Goal: Information Seeking & Learning: Compare options

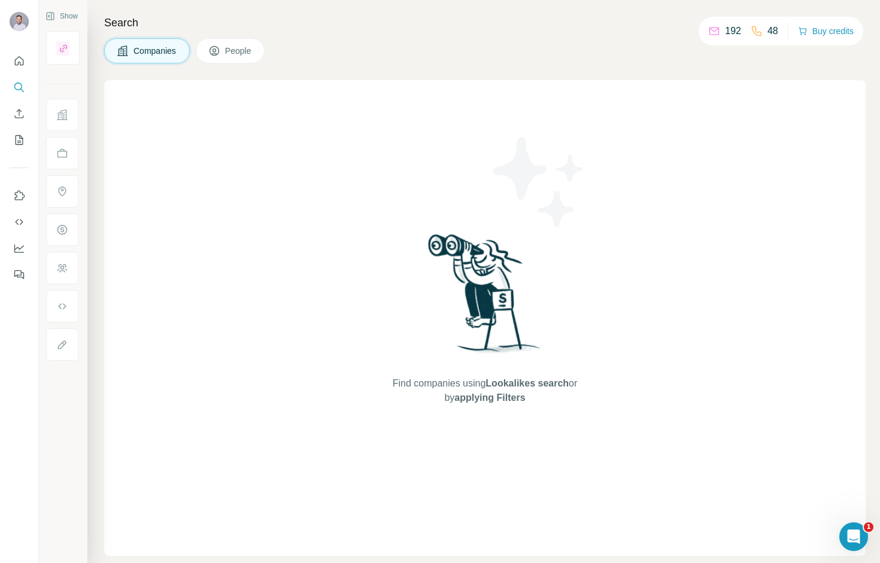
click at [135, 83] on div "Find companies using Lookalikes search or by applying Filters" at bounding box center [484, 318] width 761 height 476
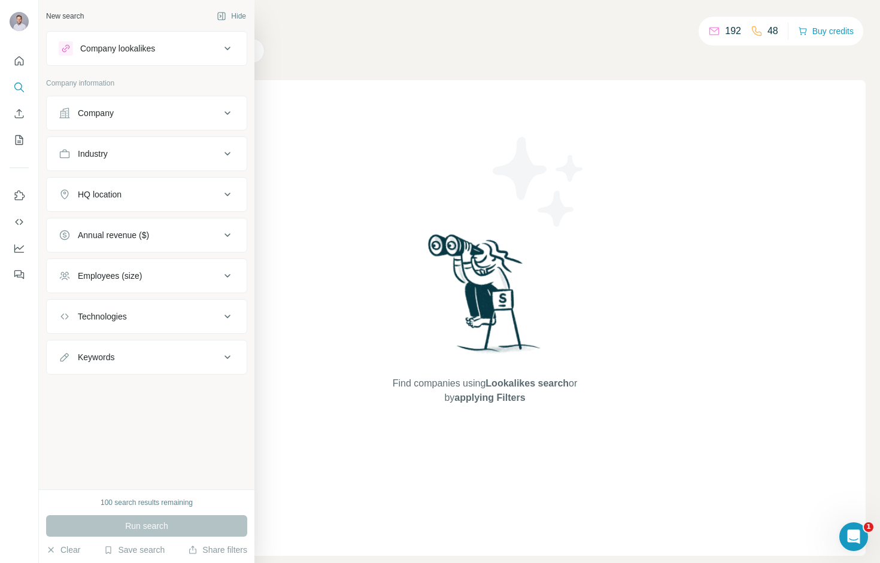
click at [111, 48] on div "Company lookalikes" at bounding box center [117, 49] width 75 height 12
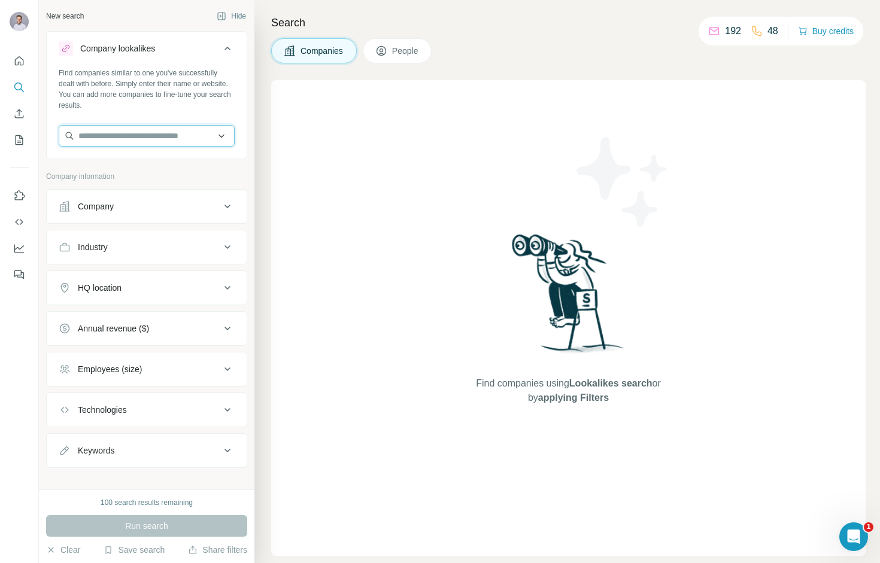
click at [111, 134] on input "text" at bounding box center [147, 136] width 176 height 22
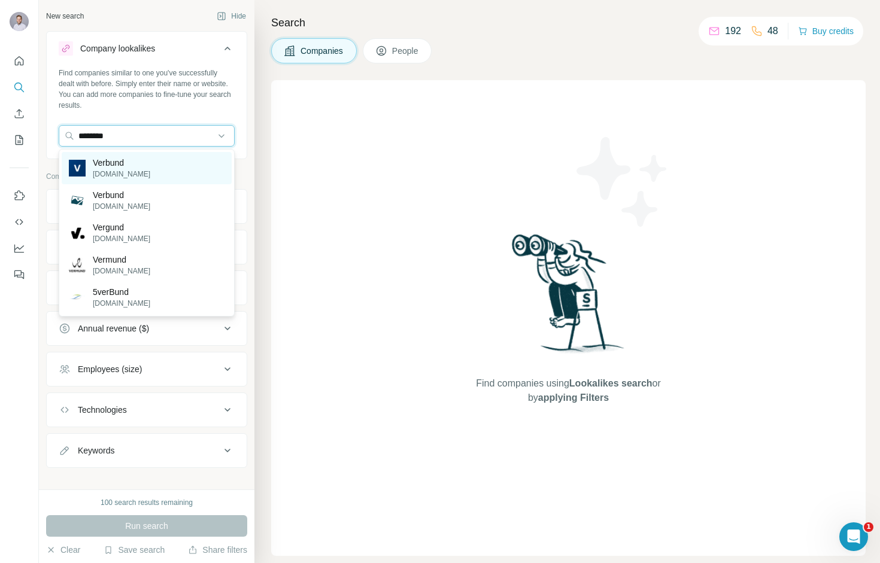
type input "*******"
click at [120, 162] on p "Verbund" at bounding box center [121, 163] width 57 height 12
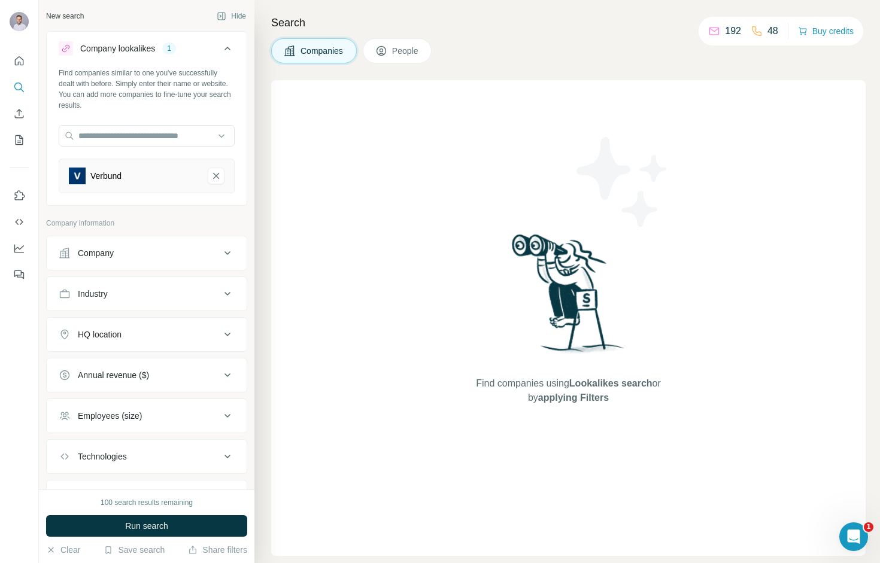
click at [238, 162] on div "Find companies similar to one you've successfully dealt with before. Simply ent…" at bounding box center [147, 135] width 200 height 135
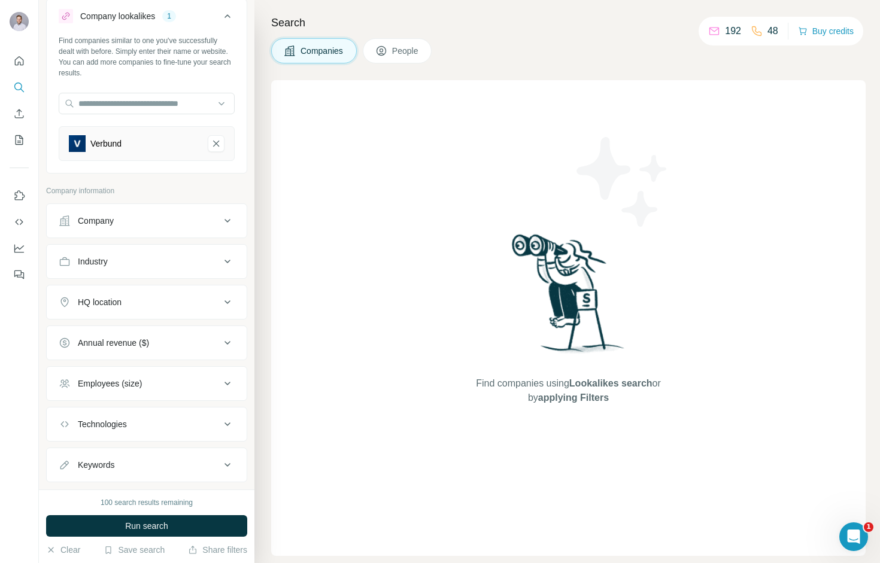
scroll to position [28, 0]
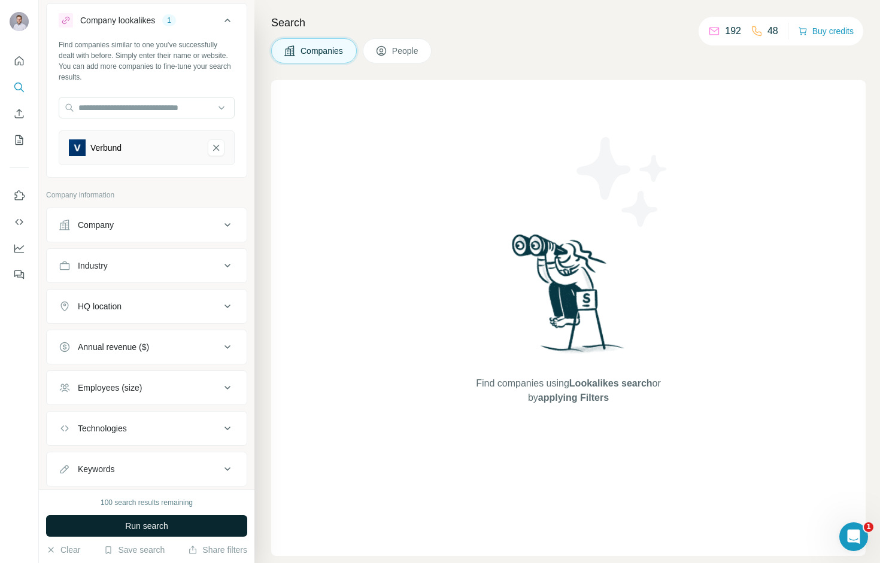
click at [205, 526] on button "Run search" at bounding box center [146, 526] width 201 height 22
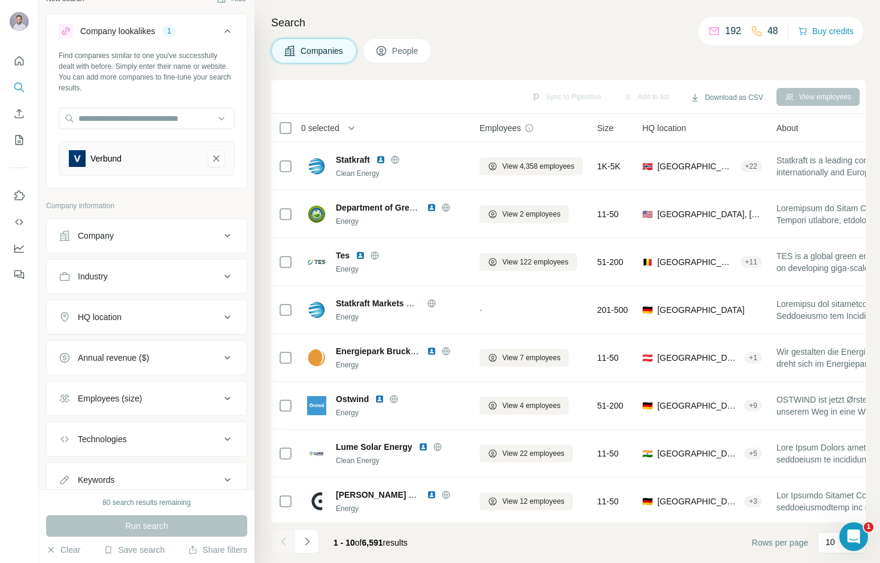
scroll to position [59, 0]
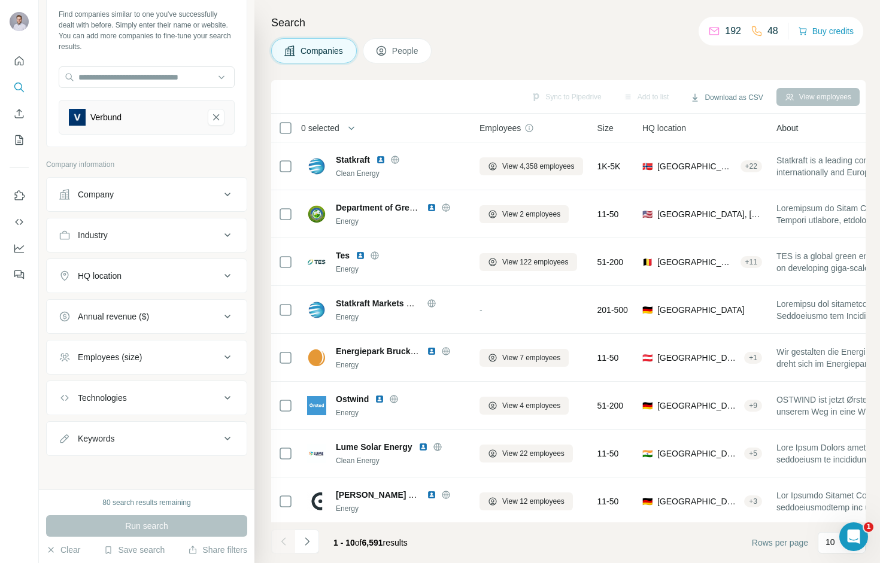
click at [137, 279] on div "HQ location" at bounding box center [140, 276] width 162 height 12
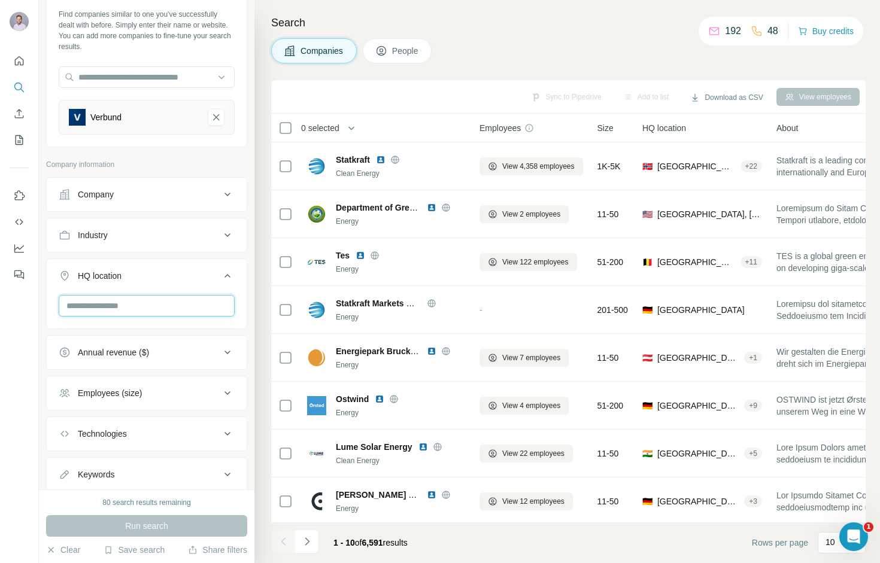
click at [126, 311] on input "text" at bounding box center [147, 306] width 176 height 22
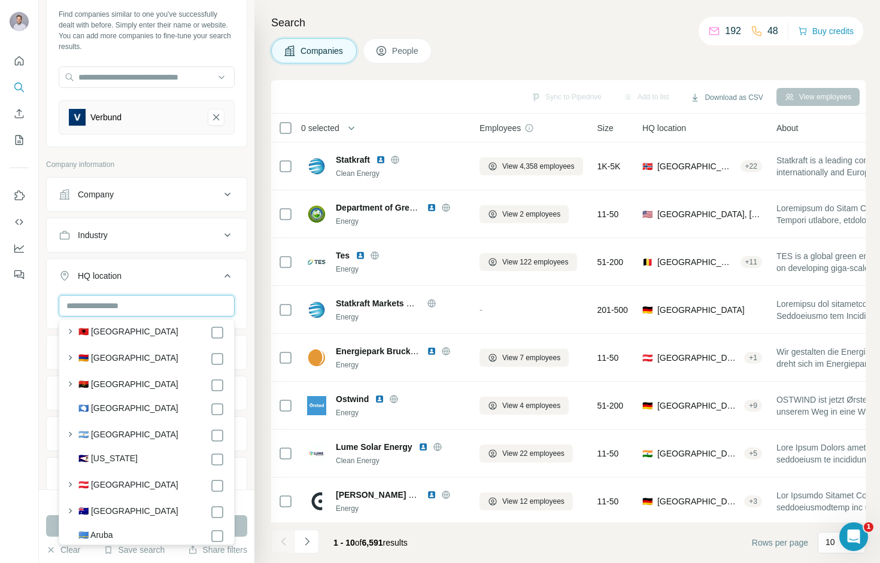
scroll to position [163, 0]
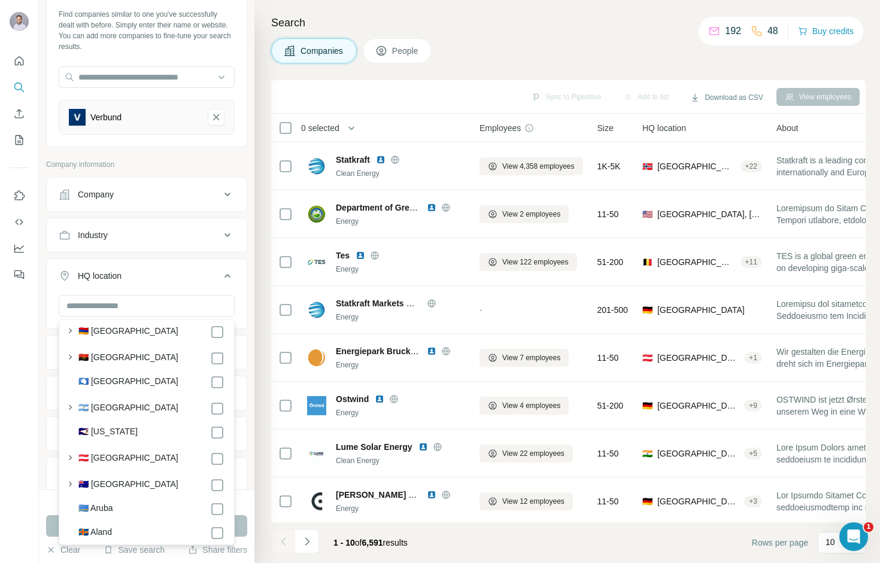
click at [137, 456] on div "🇦🇹 [GEOGRAPHIC_DATA]" at bounding box center [151, 459] width 146 height 14
click at [238, 283] on button "HQ location 1" at bounding box center [147, 279] width 200 height 34
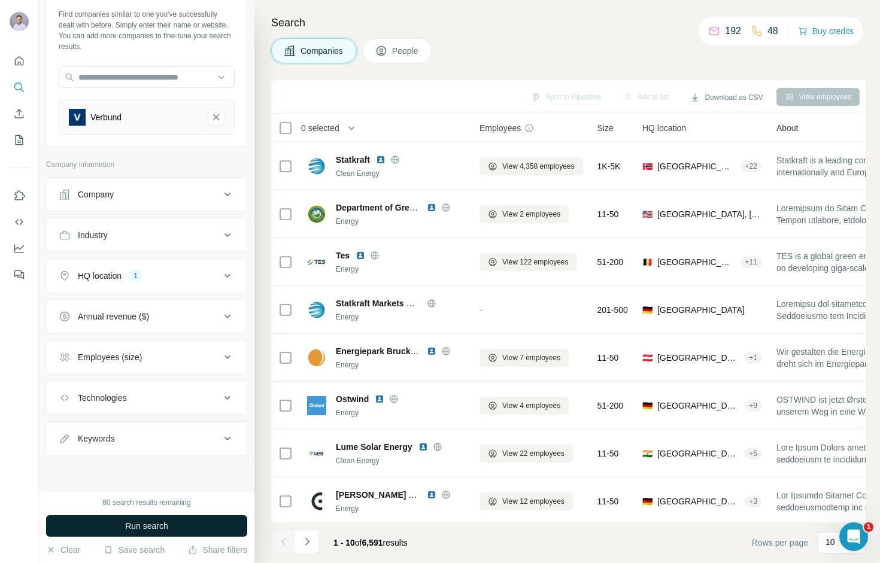
click at [153, 524] on span "Run search" at bounding box center [146, 526] width 43 height 12
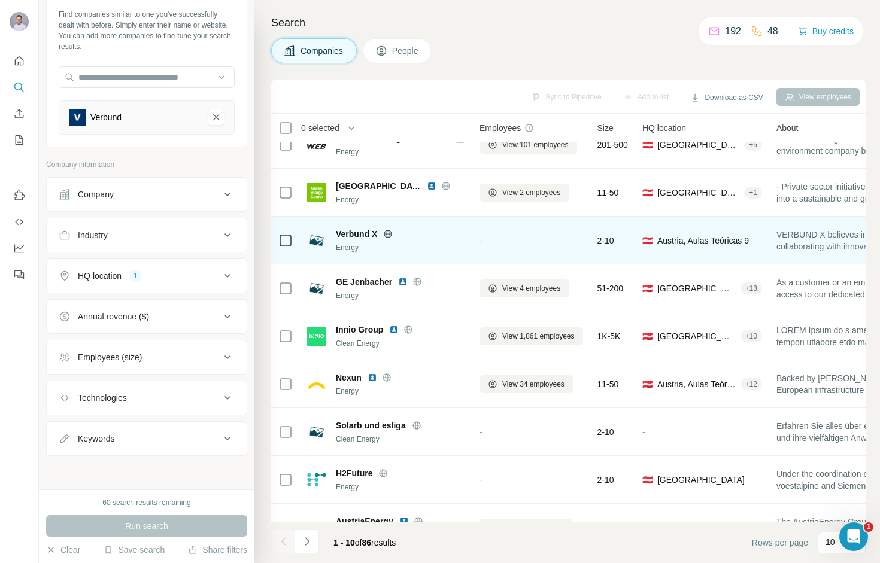
scroll to position [99, 0]
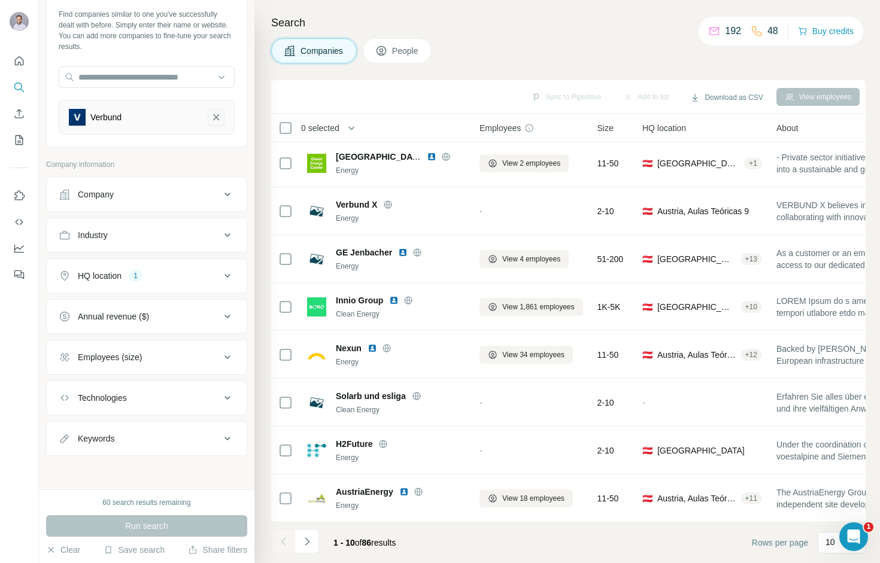
click at [218, 120] on icon "Verbund-remove-button" at bounding box center [216, 117] width 11 height 12
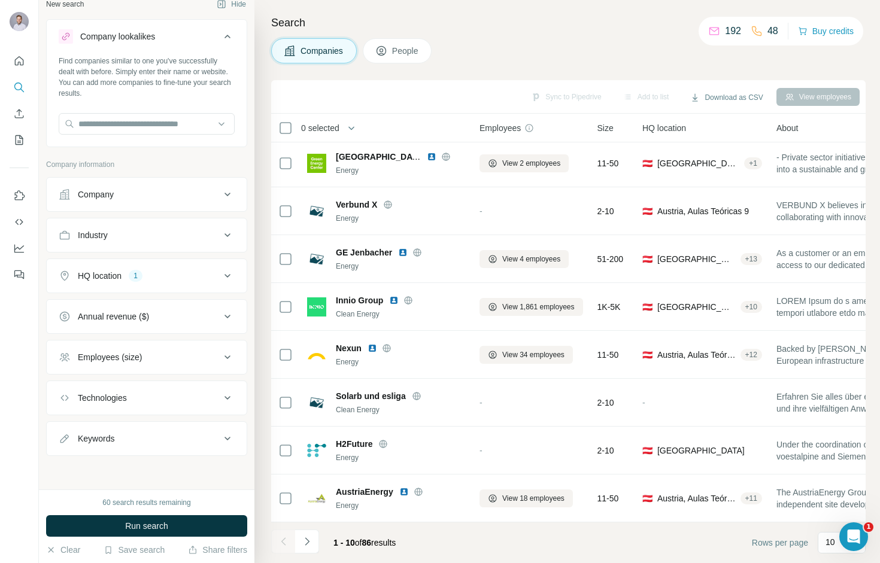
scroll to position [12, 0]
click at [175, 128] on input "text" at bounding box center [147, 124] width 176 height 22
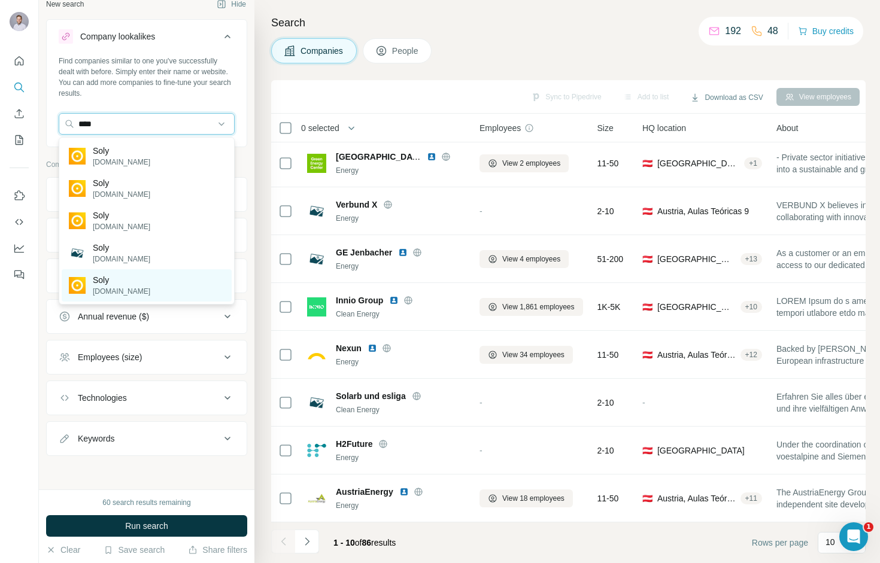
type input "****"
click at [147, 282] on div "Soly [DOMAIN_NAME]" at bounding box center [147, 285] width 170 height 32
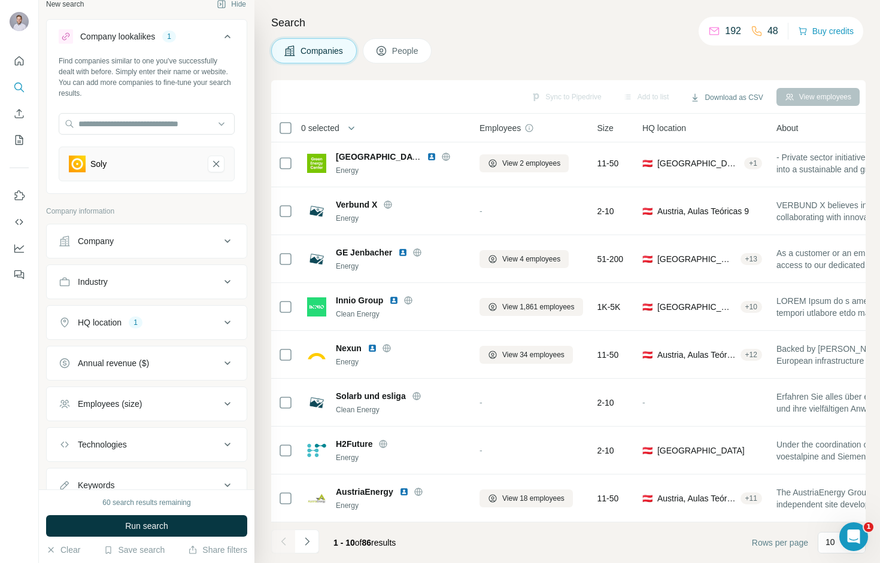
click at [222, 320] on icon at bounding box center [227, 322] width 14 height 14
click at [139, 381] on icon "button" at bounding box center [144, 380] width 10 height 10
click at [113, 353] on input "text" at bounding box center [147, 353] width 176 height 22
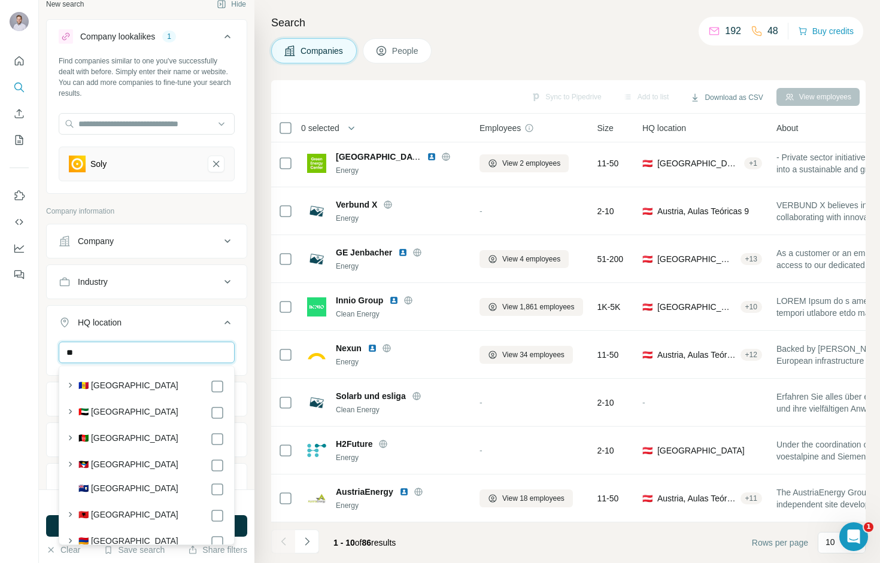
type input "*"
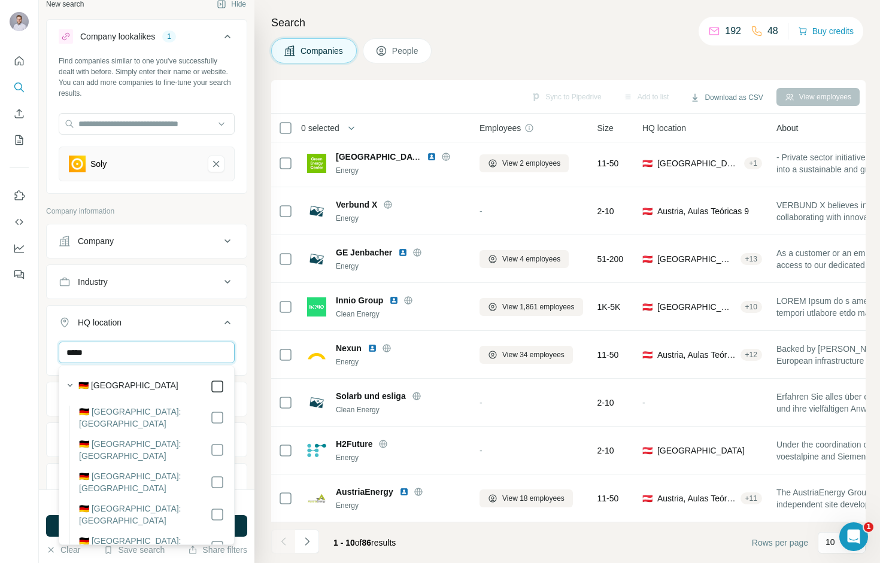
type input "*****"
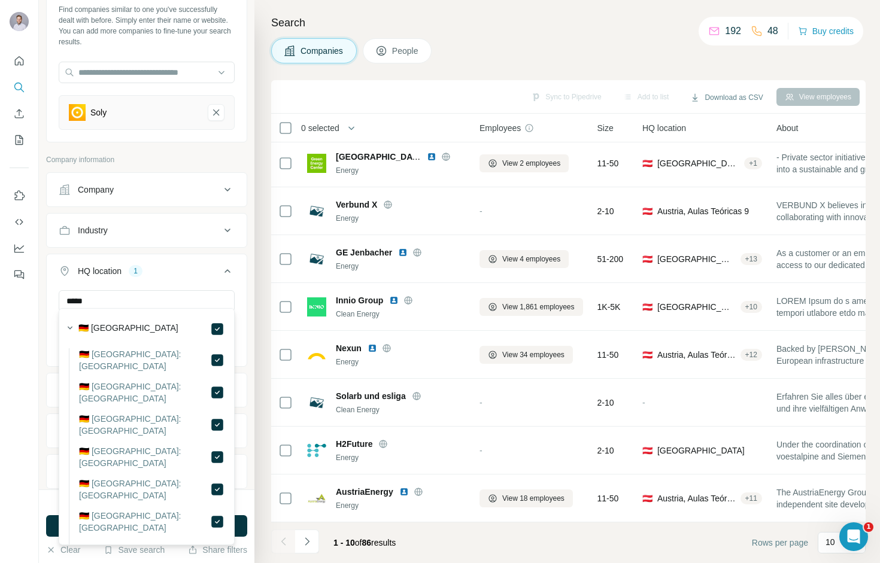
scroll to position [69, 0]
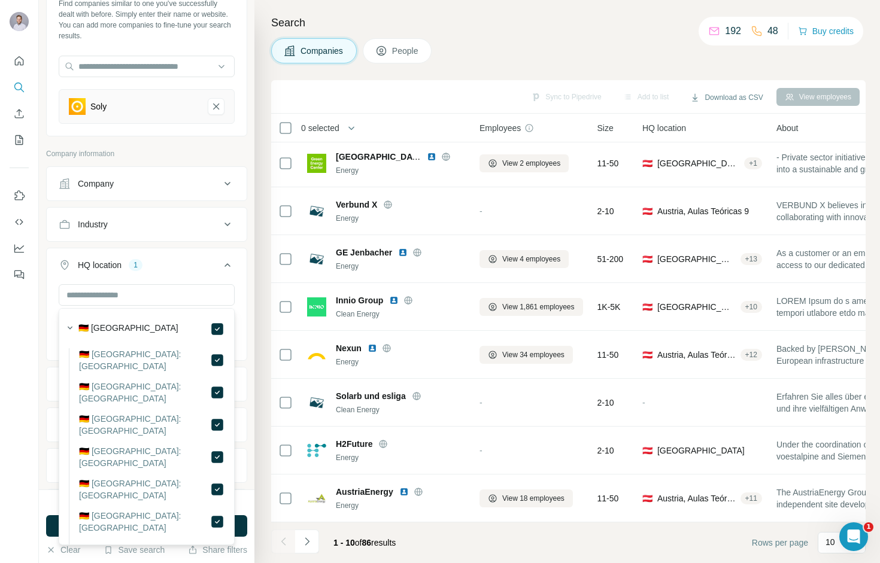
click at [247, 307] on div "New search Hide Company lookalikes 1 Find companies similar to one you've succe…" at bounding box center [147, 245] width 216 height 490
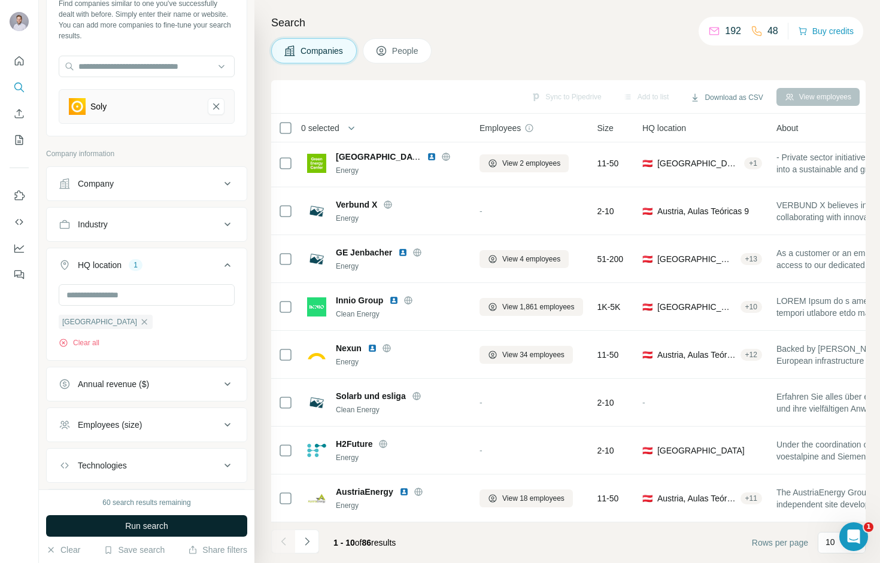
click at [189, 533] on button "Run search" at bounding box center [146, 526] width 201 height 22
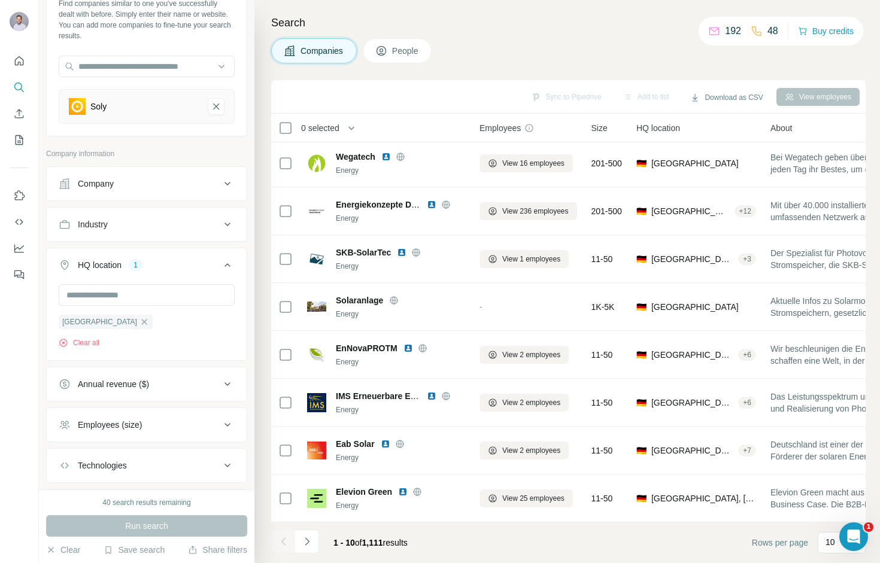
click at [193, 183] on div "Company" at bounding box center [140, 184] width 162 height 12
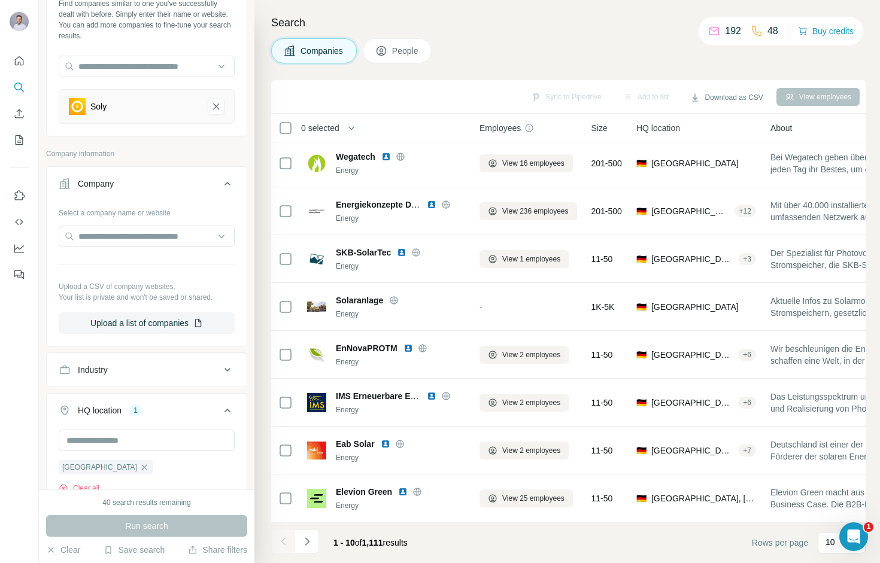
click at [195, 169] on div "Company Select a company name or website Upload a CSV of company websites. Your…" at bounding box center [146, 256] width 201 height 180
click at [195, 176] on button "Company" at bounding box center [147, 186] width 200 height 34
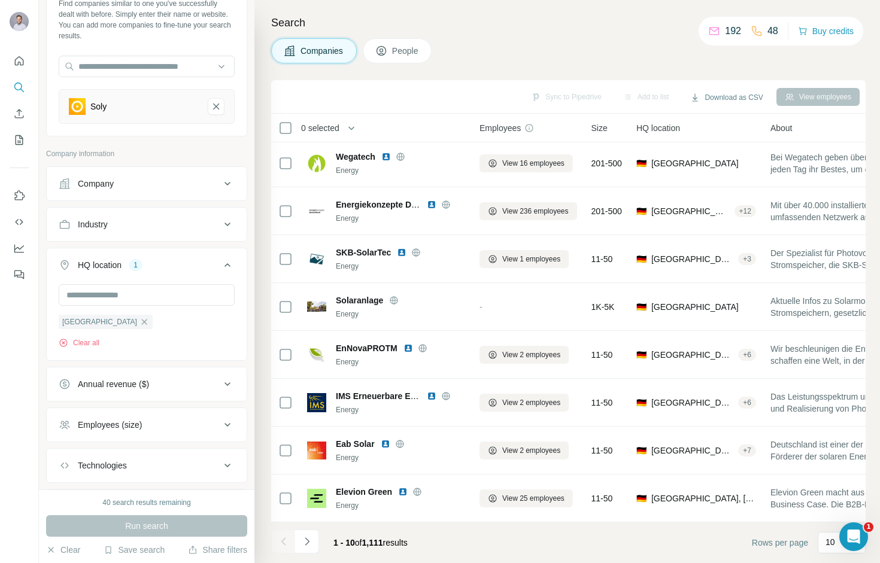
click at [188, 227] on div "Industry" at bounding box center [140, 224] width 162 height 12
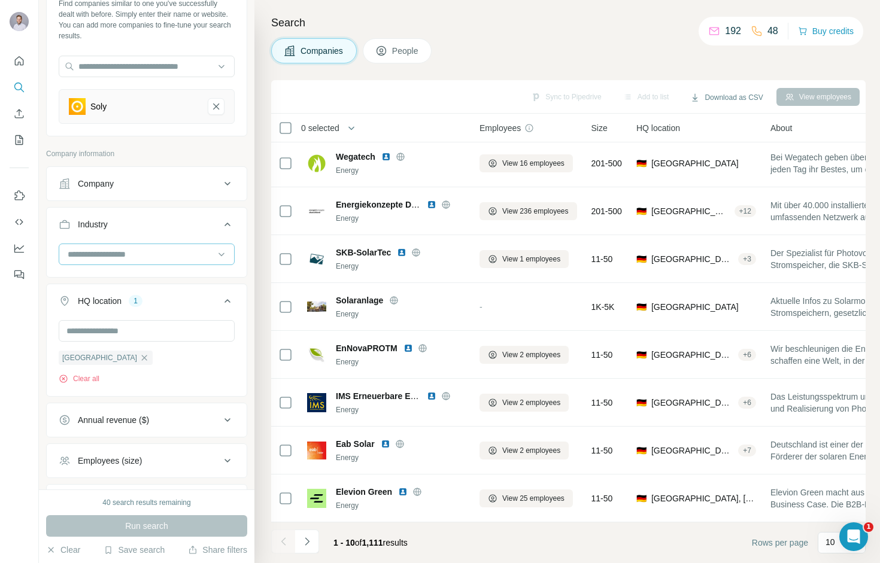
click at [175, 250] on input at bounding box center [140, 254] width 148 height 13
click at [153, 262] on div at bounding box center [140, 254] width 148 height 20
